Goal: Check status: Check status

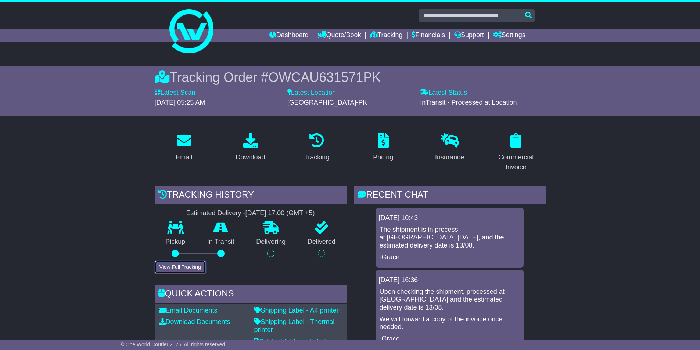
click at [180, 269] on button "View Full Tracking" at bounding box center [180, 267] width 51 height 13
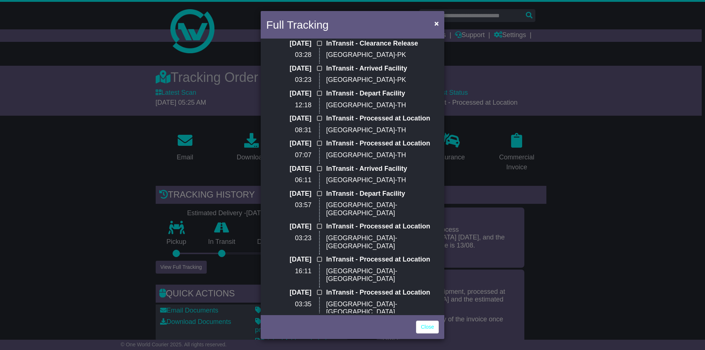
scroll to position [81, 0]
click at [331, 186] on p "[GEOGRAPHIC_DATA]-TH" at bounding box center [382, 181] width 113 height 8
click at [342, 161] on p "[GEOGRAPHIC_DATA]-TH" at bounding box center [382, 156] width 113 height 8
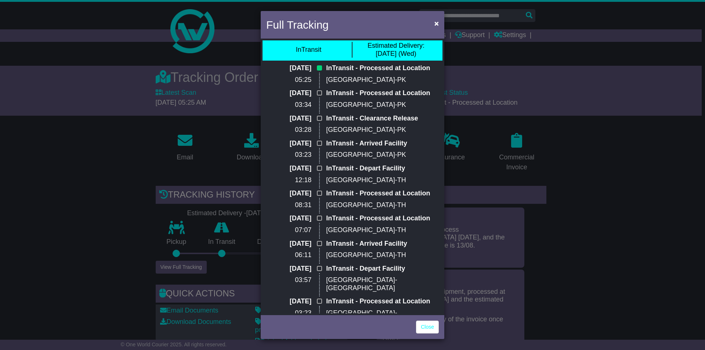
scroll to position [0, 0]
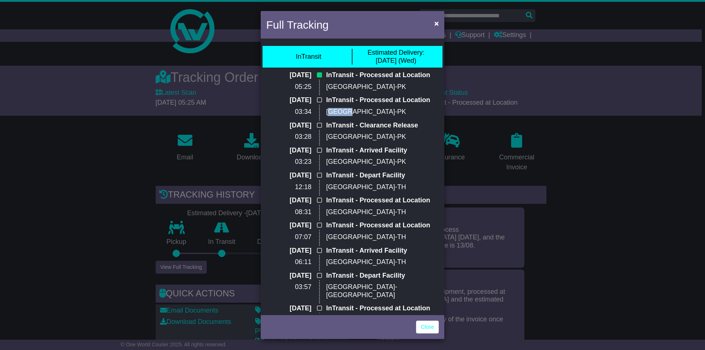
drag, startPoint x: 348, startPoint y: 126, endPoint x: 330, endPoint y: 126, distance: 18.0
click at [330, 116] on p "[GEOGRAPHIC_DATA]-PK" at bounding box center [382, 112] width 113 height 8
click at [364, 116] on p "[GEOGRAPHIC_DATA]-PK" at bounding box center [382, 112] width 113 height 8
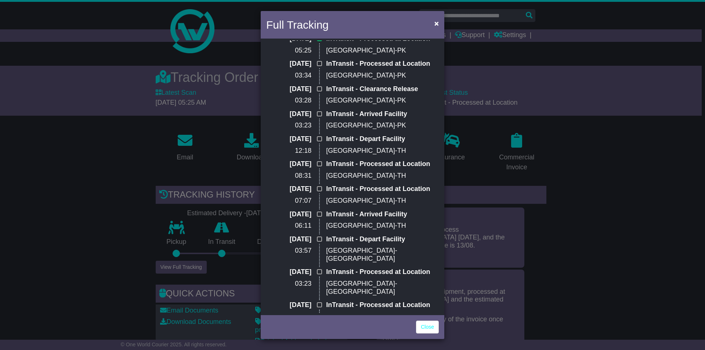
scroll to position [37, 0]
click at [369, 180] on p "[GEOGRAPHIC_DATA]-TH" at bounding box center [382, 176] width 113 height 8
drag, startPoint x: 366, startPoint y: 200, endPoint x: 328, endPoint y: 200, distance: 37.8
click at [328, 180] on p "[GEOGRAPHIC_DATA]-TH" at bounding box center [382, 176] width 113 height 8
copy p "[GEOGRAPHIC_DATA]-TH"
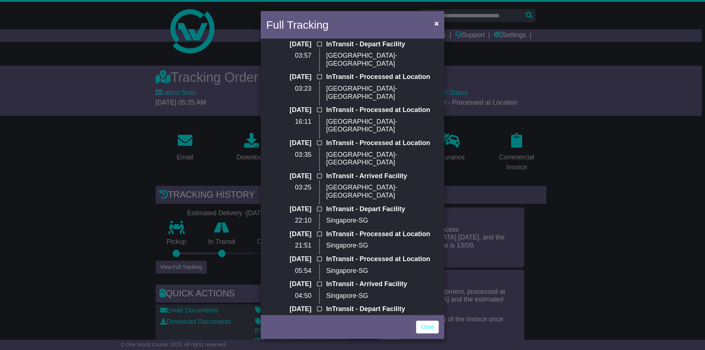
scroll to position [257, 0]
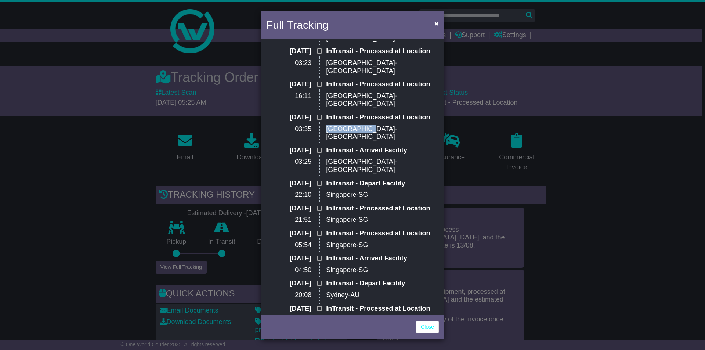
drag, startPoint x: 375, startPoint y: 162, endPoint x: 330, endPoint y: 159, distance: 44.9
click at [328, 141] on p "[GEOGRAPHIC_DATA]-[GEOGRAPHIC_DATA]" at bounding box center [382, 133] width 113 height 16
copy p "[GEOGRAPHIC_DATA]-[GEOGRAPHIC_DATA]"
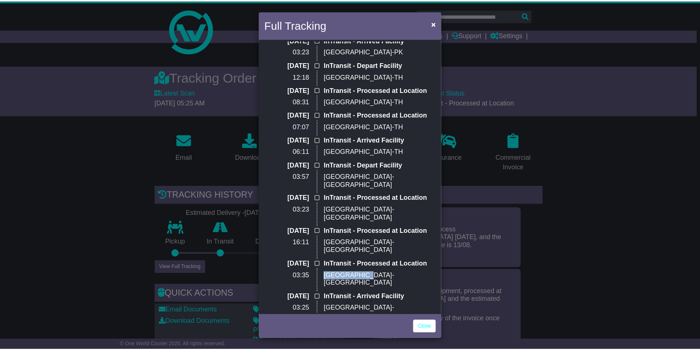
scroll to position [0, 0]
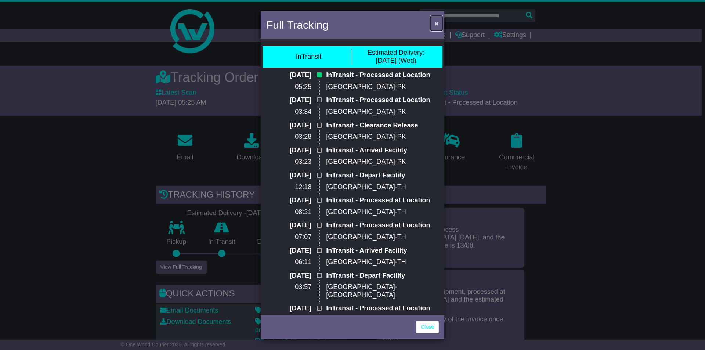
click at [435, 20] on span "×" at bounding box center [437, 23] width 4 height 8
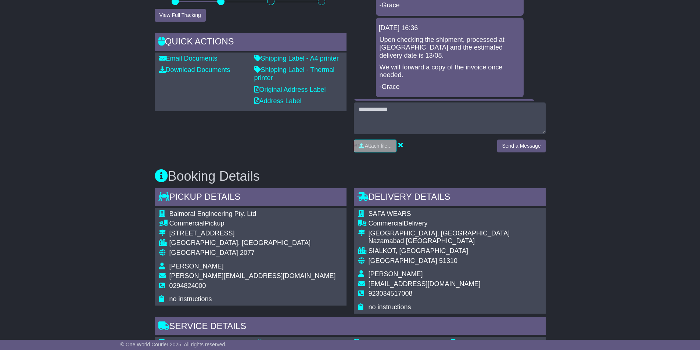
scroll to position [294, 0]
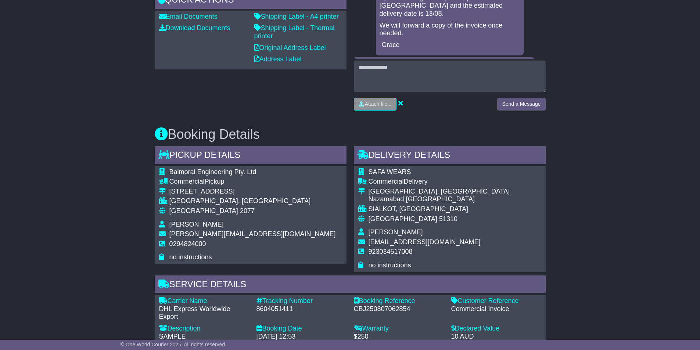
click at [44, 258] on div "Email Download Tracking Pricing Insurance" at bounding box center [350, 223] width 700 height 780
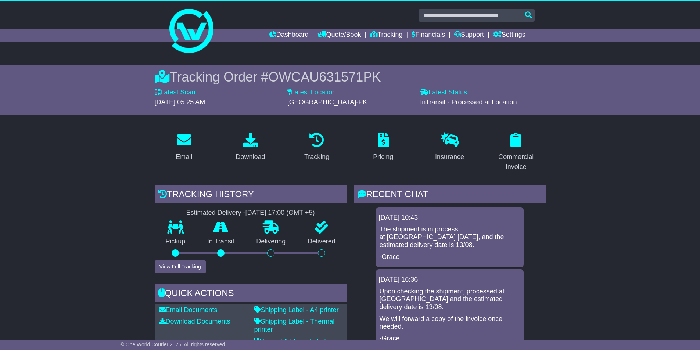
scroll to position [0, 0]
